Goal: Check status: Check status

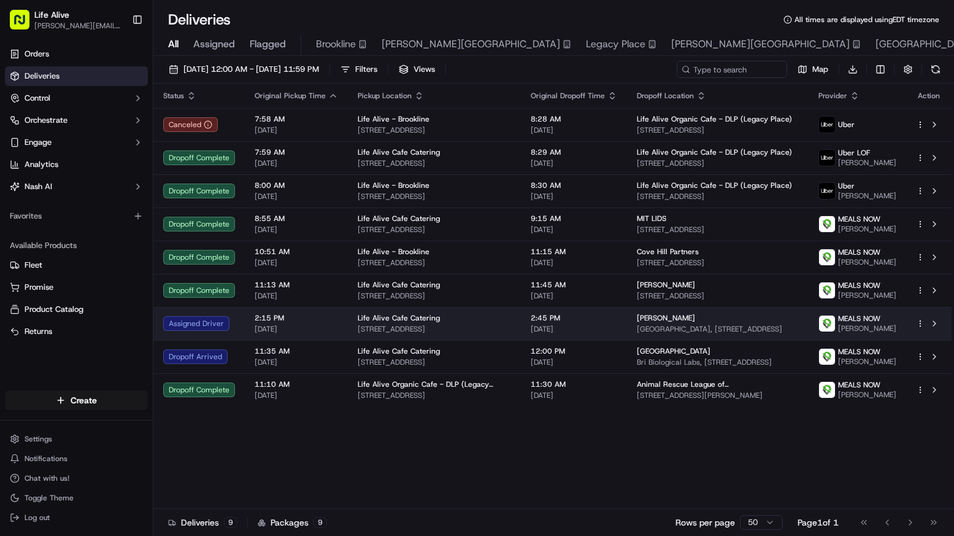
click at [627, 340] on td "[PERSON_NAME][GEOGRAPHIC_DATA][PERSON_NAME], [STREET_ADDRESS]" at bounding box center [718, 323] width 182 height 33
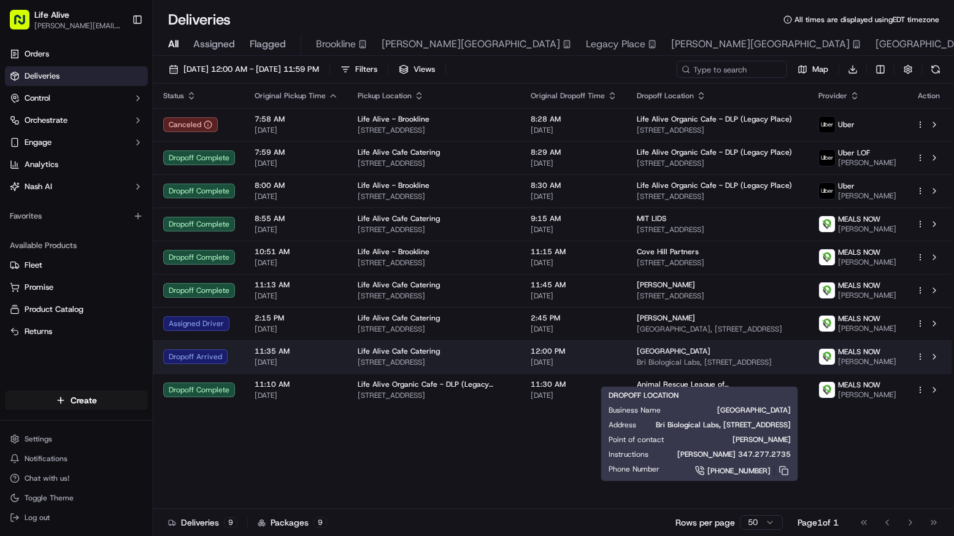
click at [649, 367] on span "Bri Biological Labs, [STREET_ADDRESS]" at bounding box center [718, 362] width 162 height 10
click at [759, 356] on div "[GEOGRAPHIC_DATA]" at bounding box center [718, 351] width 162 height 10
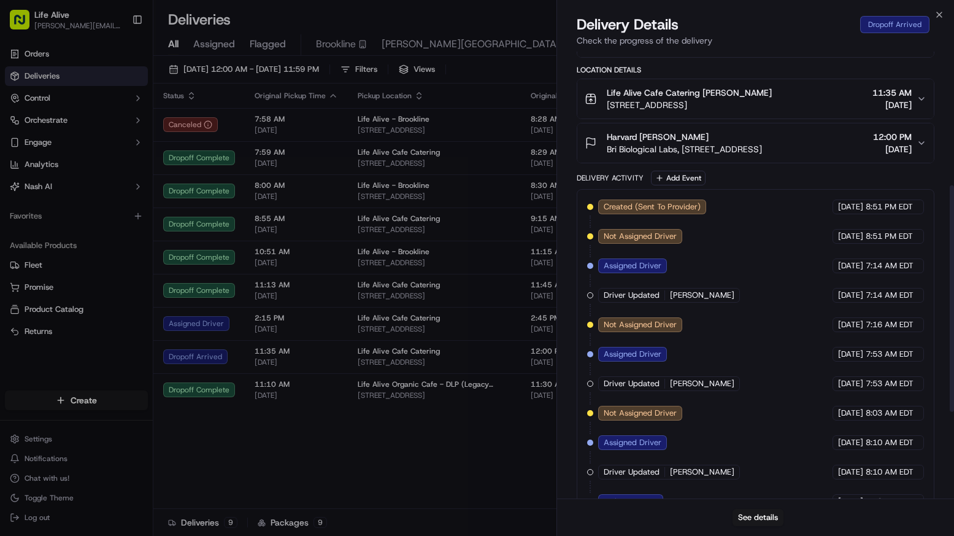
scroll to position [433, 0]
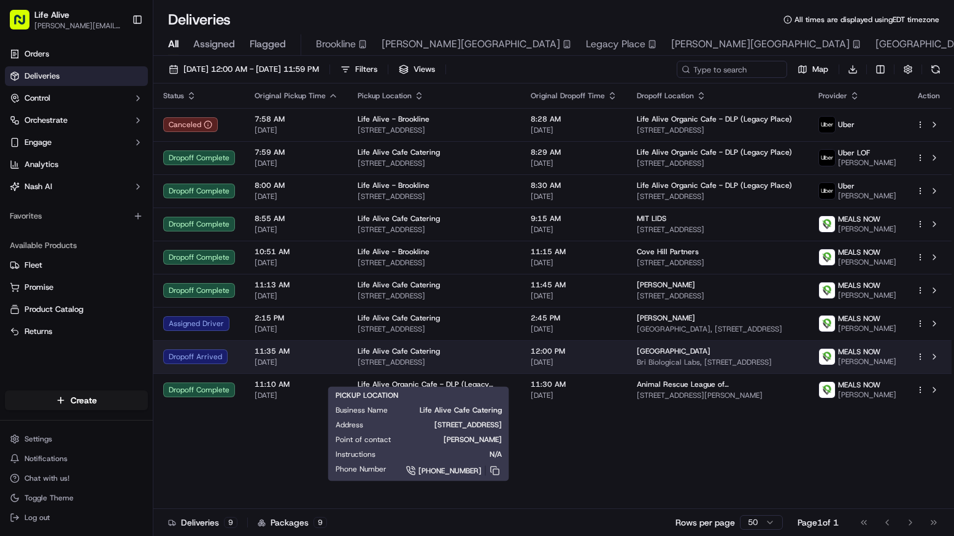
click at [433, 356] on span "Life Alive Cafe Catering" at bounding box center [399, 351] width 82 height 10
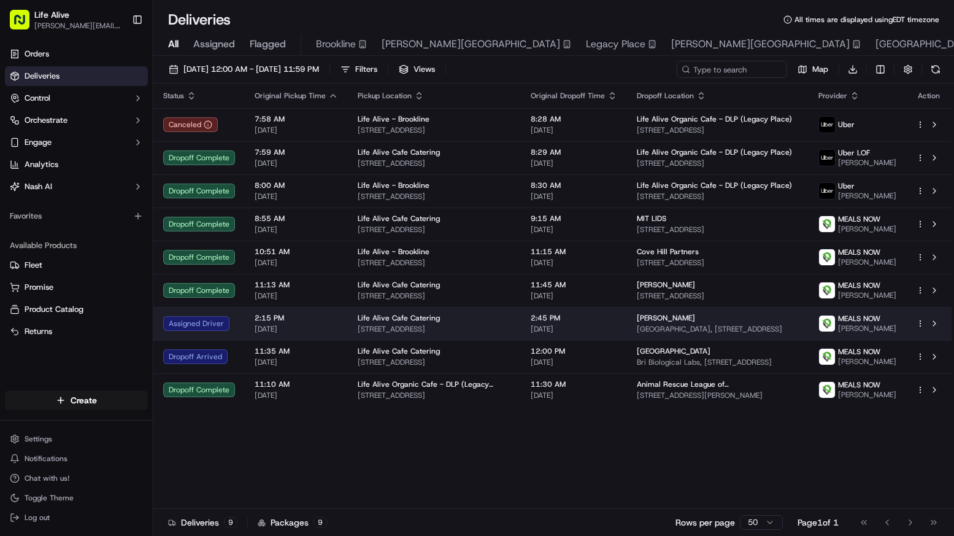
click at [679, 323] on div "[PERSON_NAME]" at bounding box center [718, 318] width 162 height 10
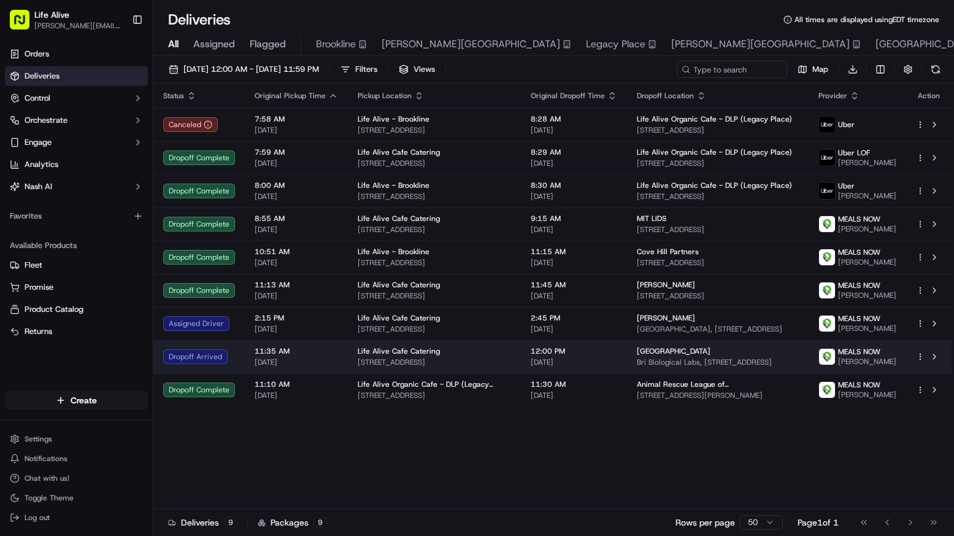
click at [681, 367] on span "Bri Biological Labs, [STREET_ADDRESS]" at bounding box center [718, 362] width 162 height 10
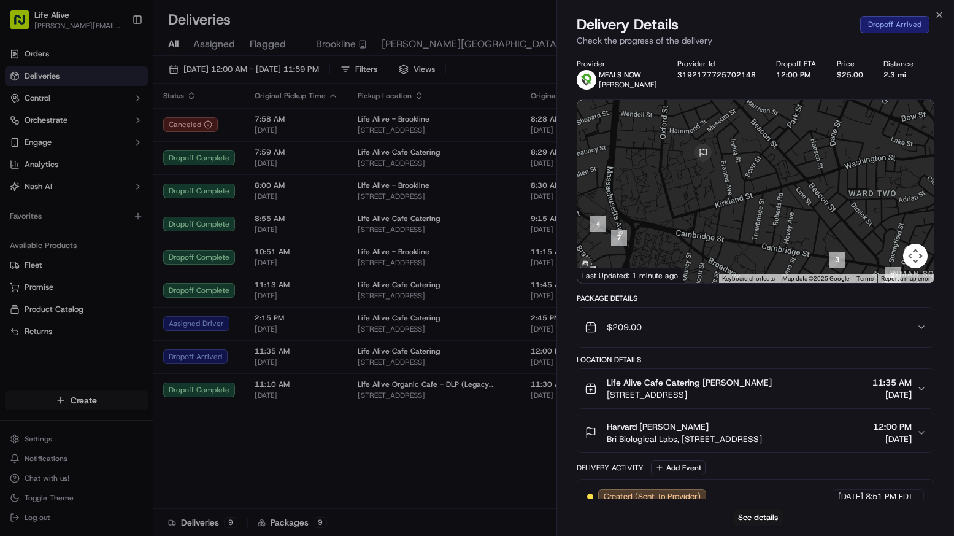
drag, startPoint x: 700, startPoint y: 161, endPoint x: 715, endPoint y: 196, distance: 38.0
click at [715, 196] on div at bounding box center [756, 191] width 357 height 183
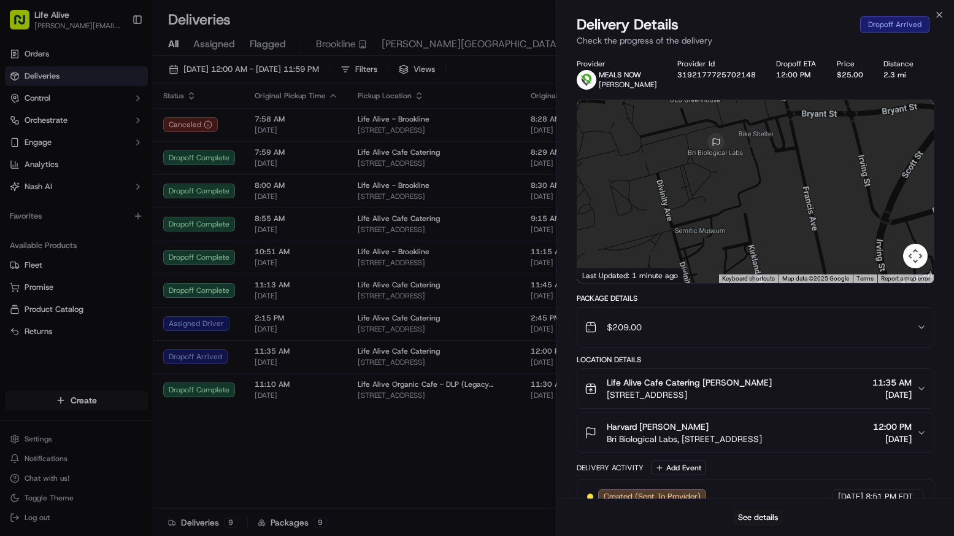
drag, startPoint x: 692, startPoint y: 186, endPoint x: 738, endPoint y: 137, distance: 67.3
click at [738, 137] on div at bounding box center [756, 191] width 357 height 183
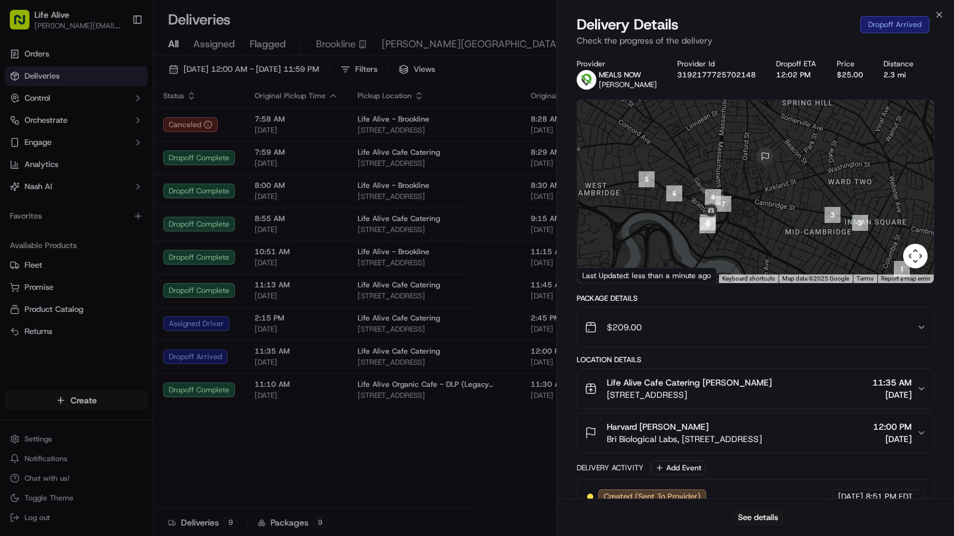
drag, startPoint x: 752, startPoint y: 160, endPoint x: 780, endPoint y: 191, distance: 42.2
click at [780, 191] on div at bounding box center [756, 191] width 357 height 183
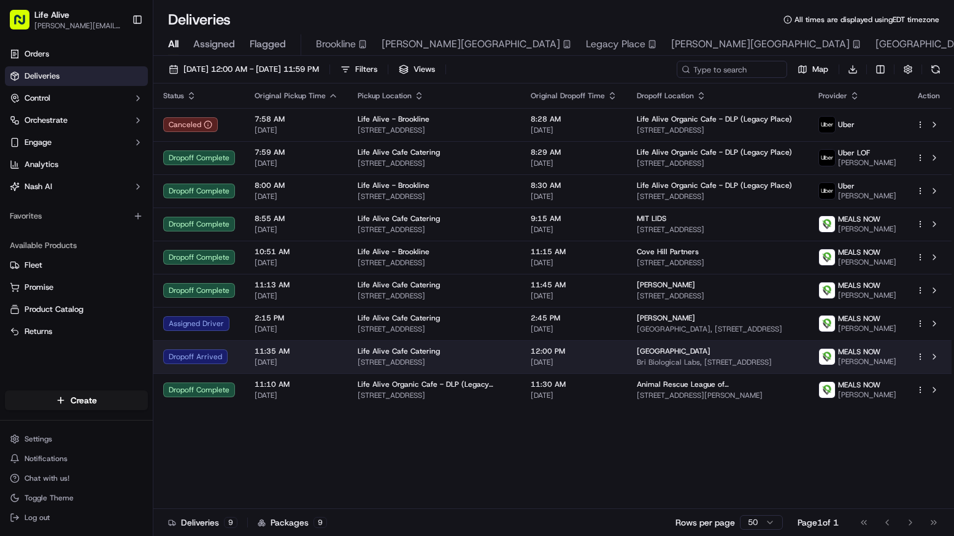
click at [449, 367] on span "[STREET_ADDRESS]" at bounding box center [434, 362] width 153 height 10
click at [679, 359] on td "Harvard Bri Biological Labs, [STREET_ADDRESS]" at bounding box center [718, 356] width 182 height 33
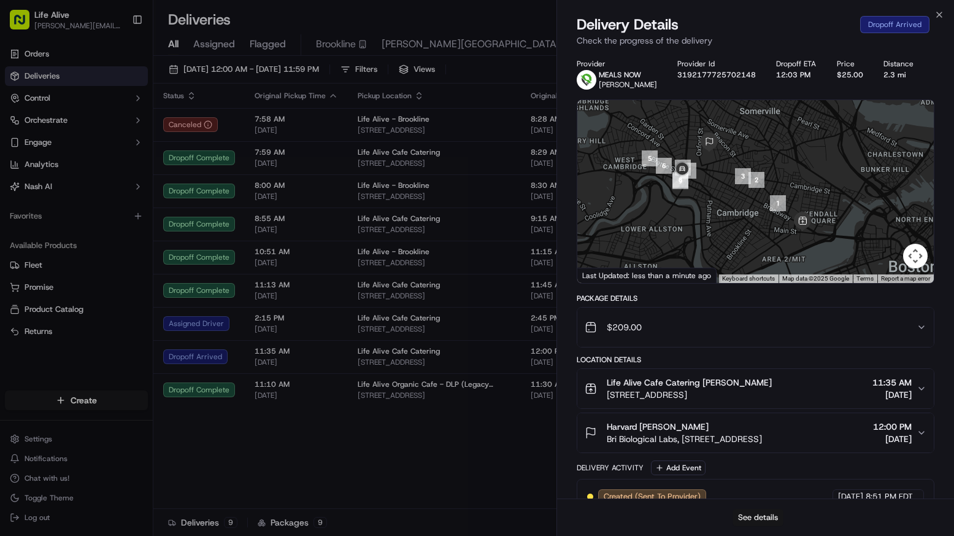
click at [768, 513] on button "See details" at bounding box center [758, 517] width 51 height 17
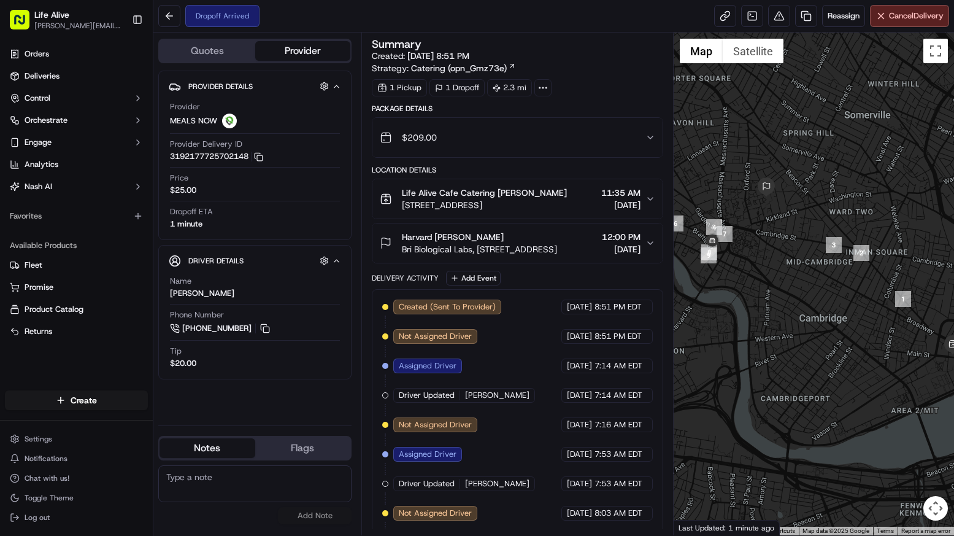
drag, startPoint x: 705, startPoint y: 274, endPoint x: 778, endPoint y: 270, distance: 72.5
click at [777, 271] on div at bounding box center [814, 284] width 280 height 503
click at [168, 10] on button at bounding box center [169, 16] width 22 height 22
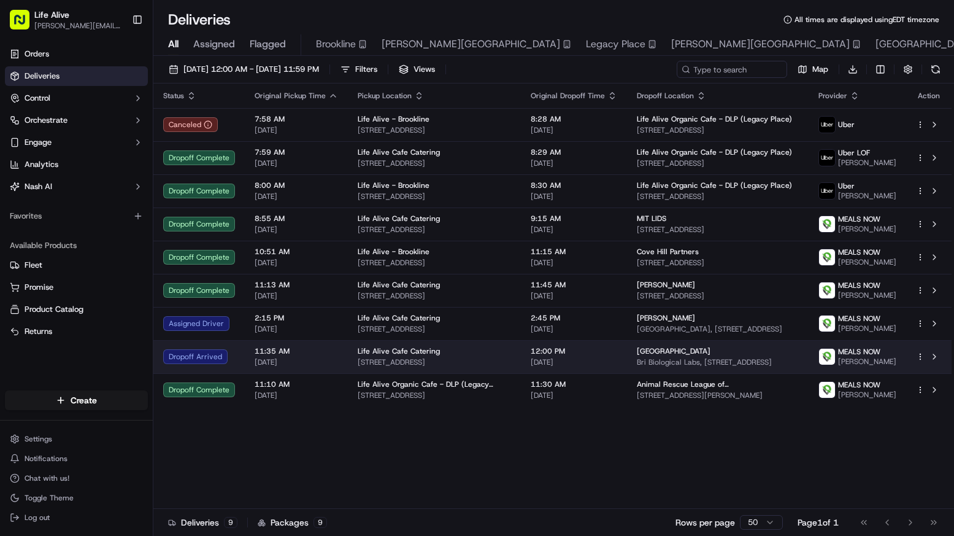
click at [558, 367] on span "[DATE]" at bounding box center [574, 362] width 87 height 10
